Goal: Register for event/course

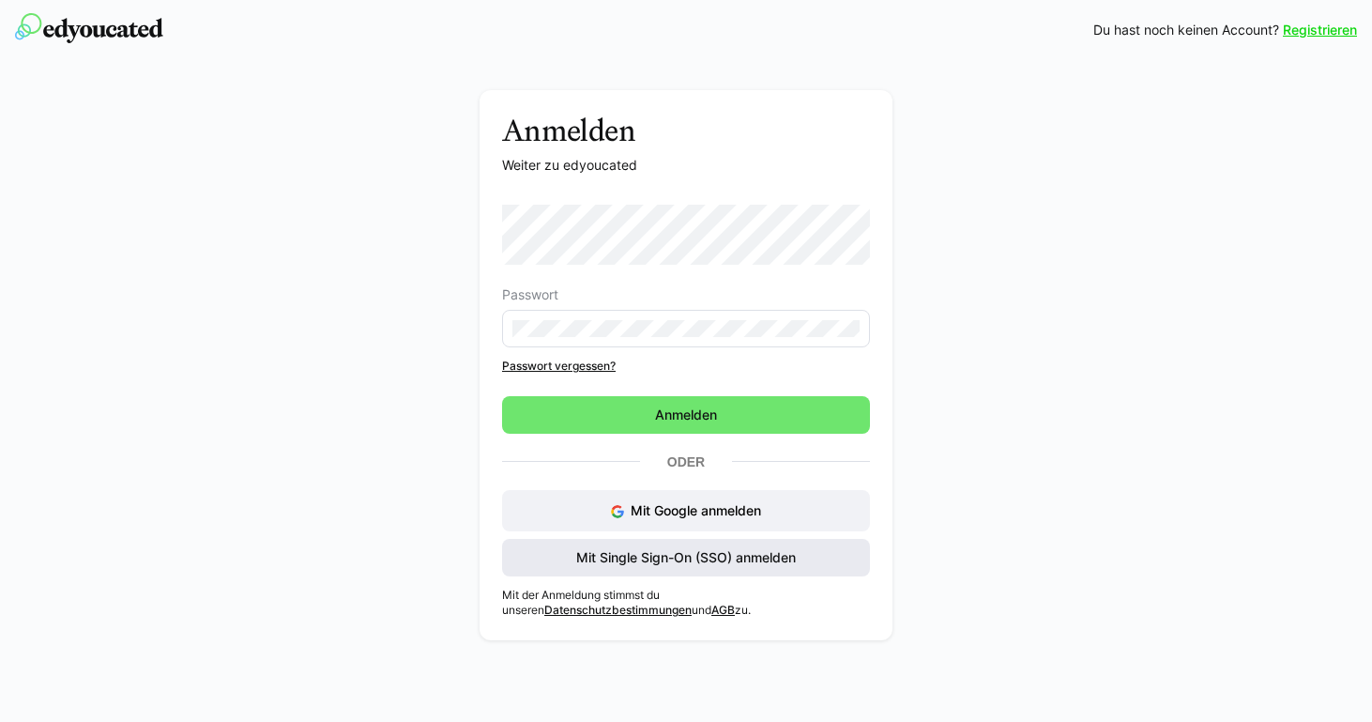
click at [713, 551] on span "Mit Single Sign-On (SSO) anmelden" at bounding box center [685, 557] width 225 height 19
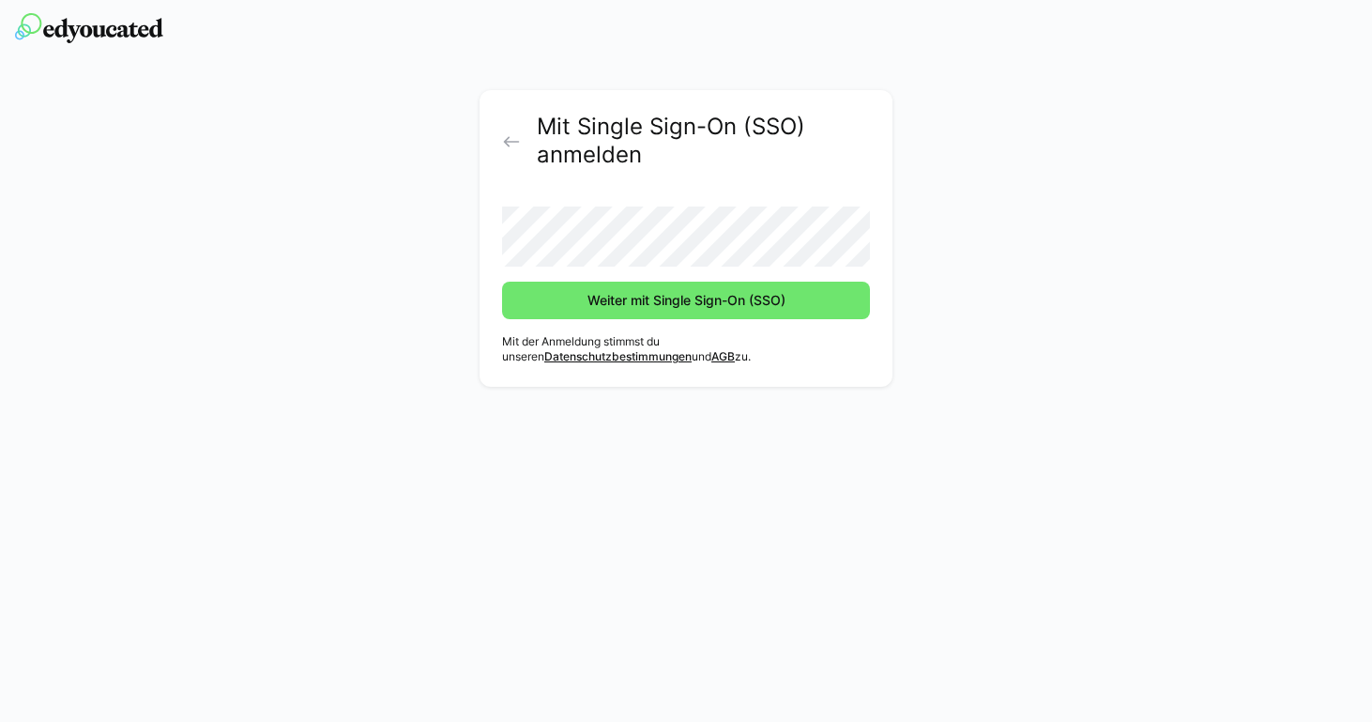
click at [439, 312] on div "Mit Single Sign-On (SSO) anmelden Weiter mit Single Sign-On (SSO) Mit der Anmel…" at bounding box center [687, 243] width 1058 height 306
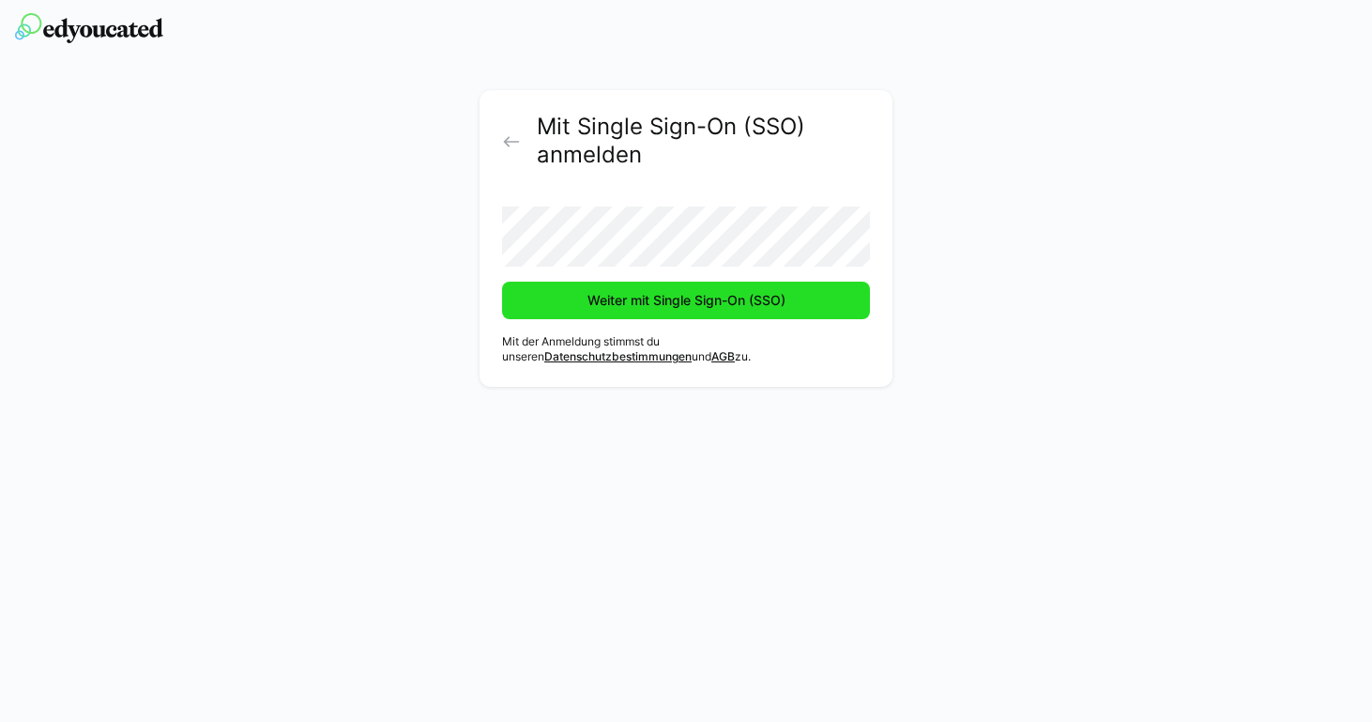
click at [550, 308] on span "Weiter mit Single Sign-On (SSO)" at bounding box center [686, 301] width 368 height 38
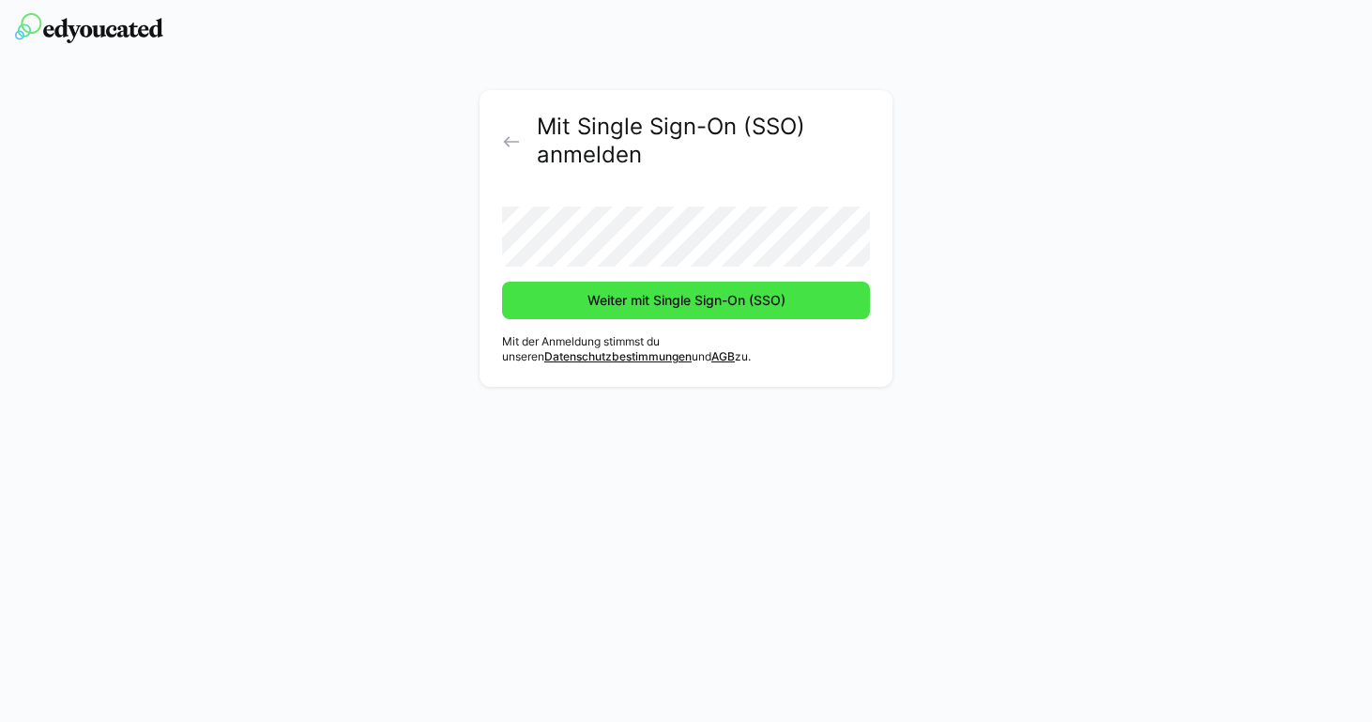
click at [617, 302] on span "Weiter mit Single Sign-On (SSO)" at bounding box center [687, 300] width 204 height 19
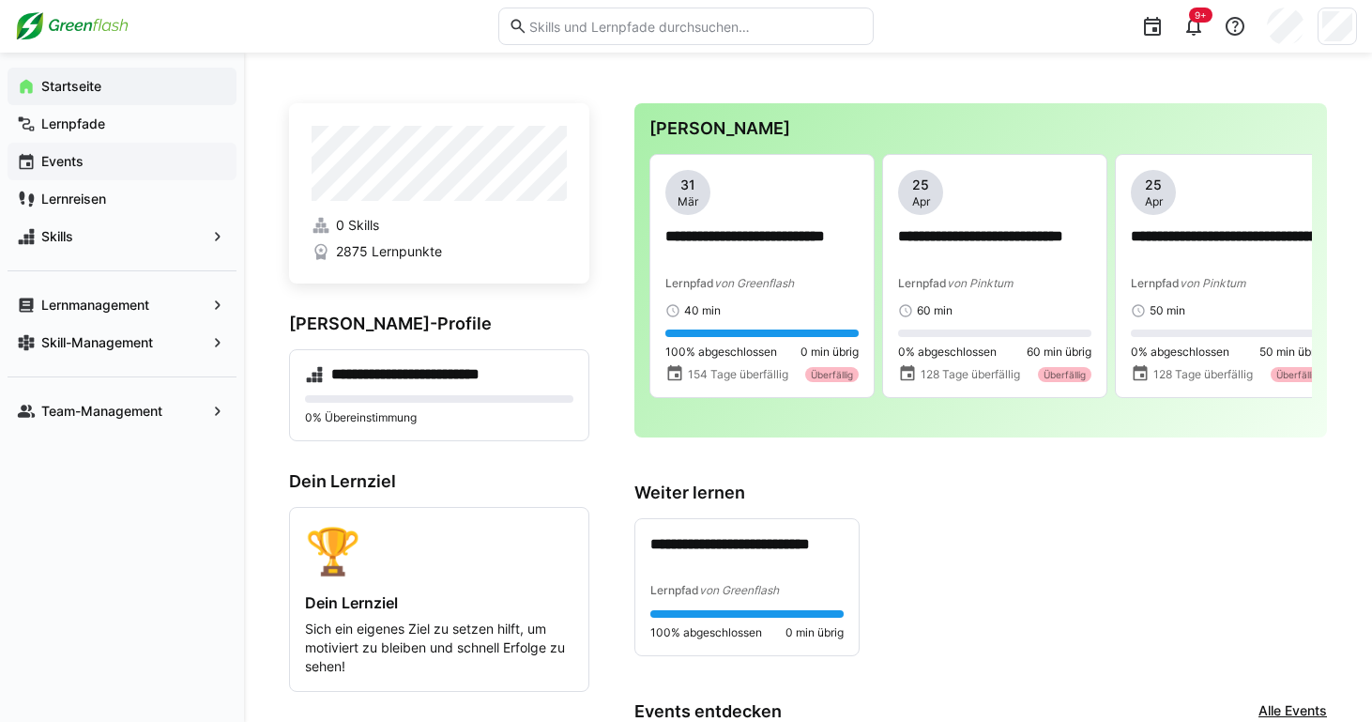
click at [103, 157] on span "Events" at bounding box center [132, 161] width 189 height 19
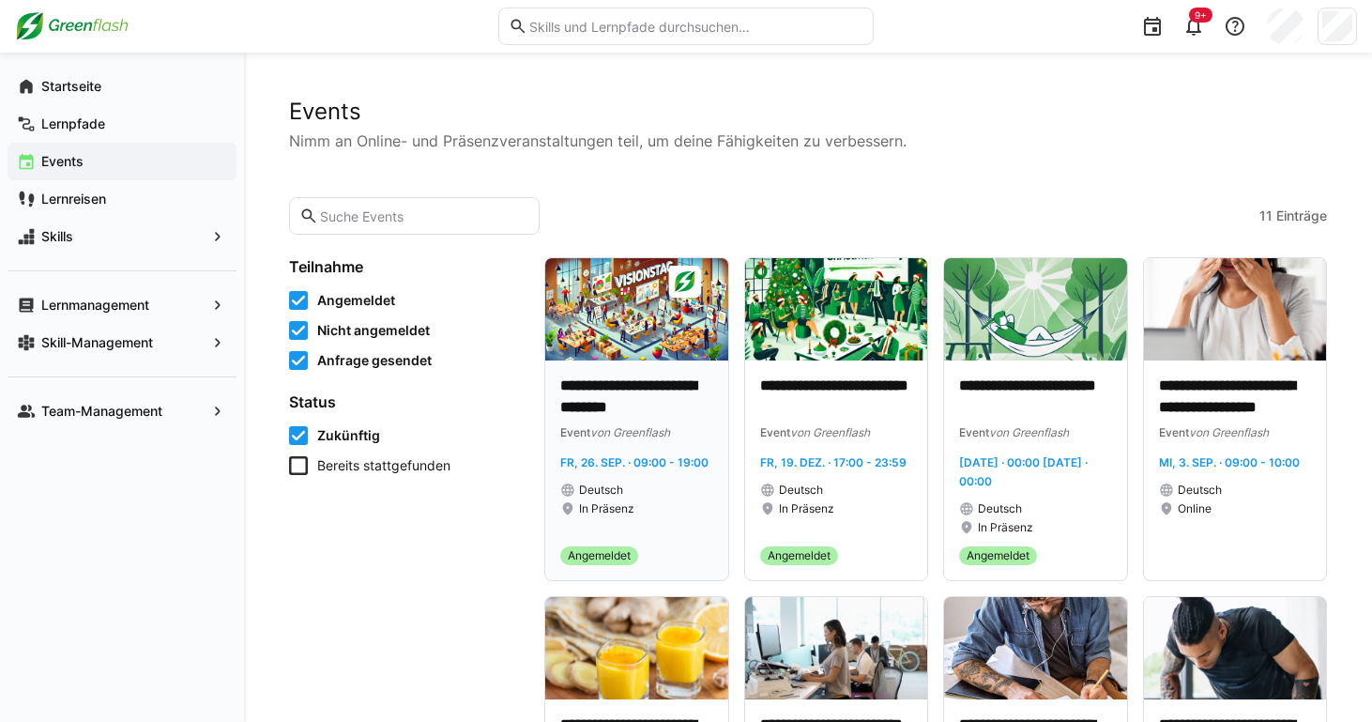
click at [677, 317] on img at bounding box center [636, 309] width 183 height 102
